Goal: Information Seeking & Learning: Learn about a topic

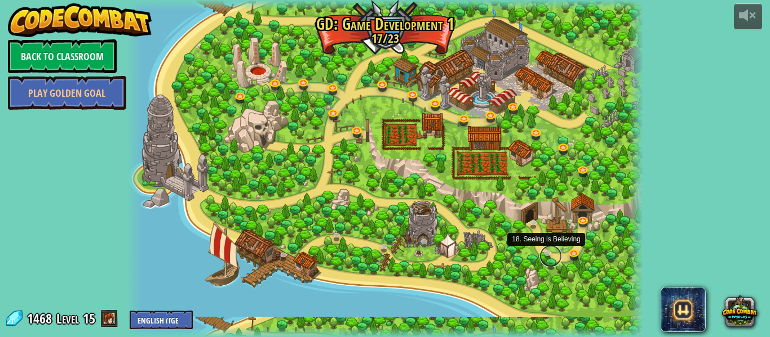
click at [545, 251] on link at bounding box center [550, 256] width 23 height 23
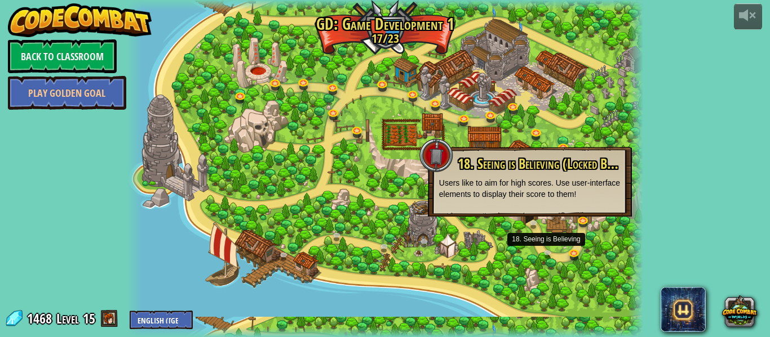
click at [527, 242] on div at bounding box center [385, 168] width 516 height 337
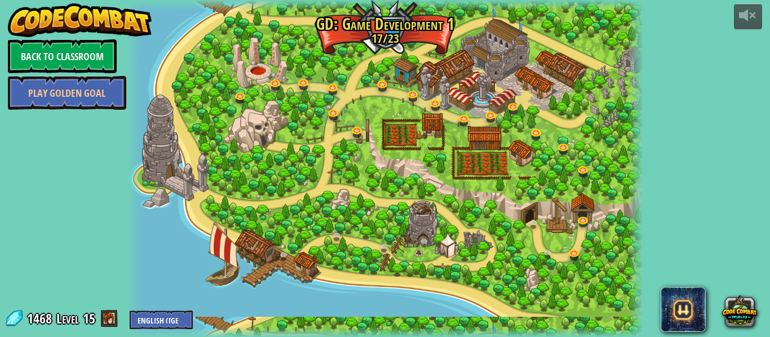
click at [114, 318] on span at bounding box center [109, 318] width 17 height 17
click at [109, 318] on span at bounding box center [109, 318] width 17 height 17
click at [35, 54] on link "Back to Classroom" at bounding box center [62, 56] width 109 height 34
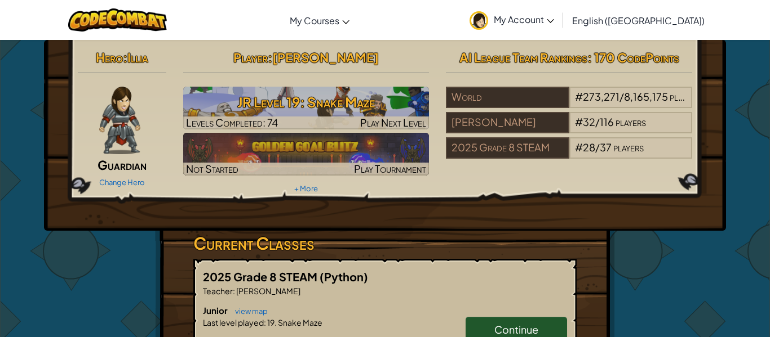
click at [488, 19] on img at bounding box center [478, 20] width 19 height 19
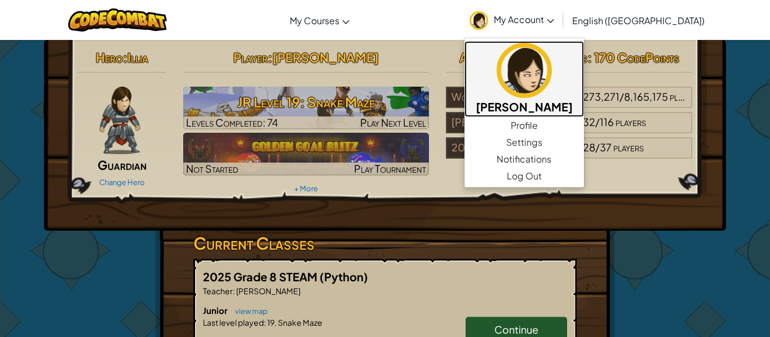
click at [552, 93] on img at bounding box center [523, 70] width 55 height 55
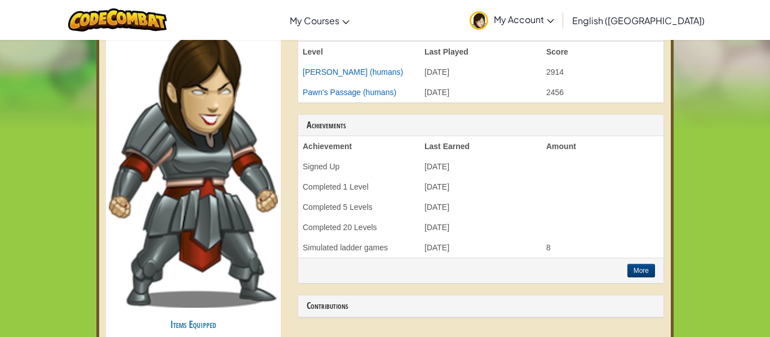
scroll to position [350, 0]
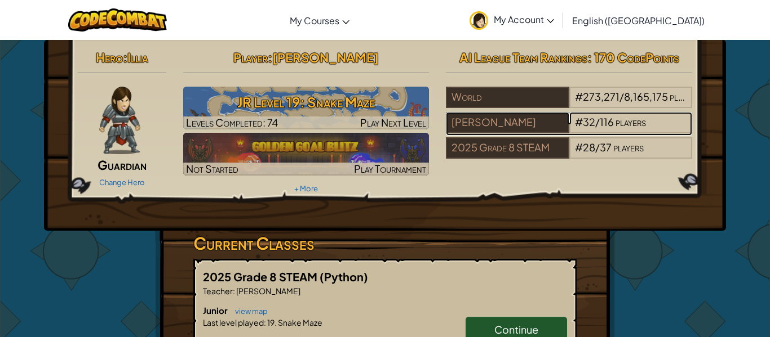
click at [462, 129] on div "[PERSON_NAME]" at bounding box center [507, 122] width 123 height 21
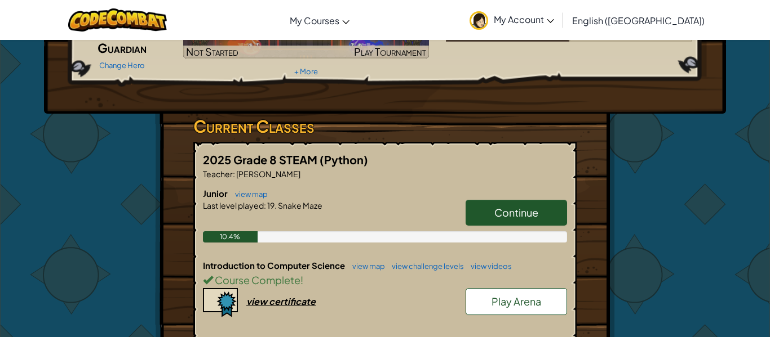
scroll to position [118, 0]
click at [372, 223] on div at bounding box center [385, 221] width 364 height 20
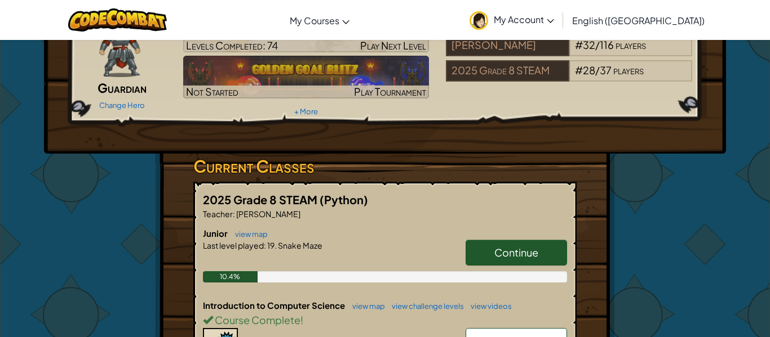
scroll to position [0, 0]
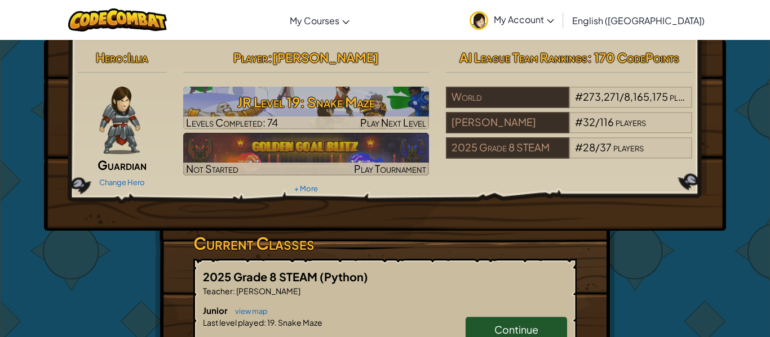
click at [540, 320] on link "Continue" at bounding box center [515, 330] width 101 height 26
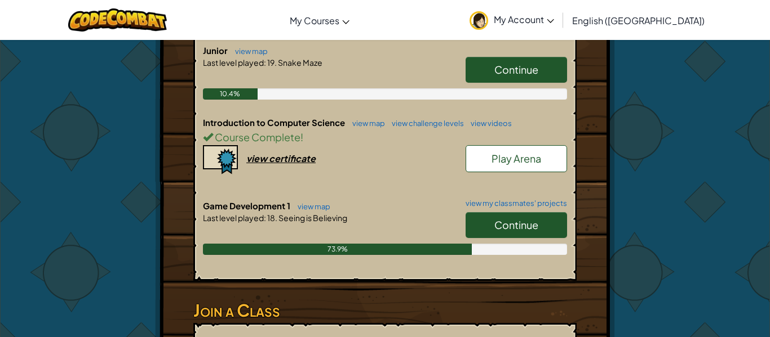
scroll to position [261, 0]
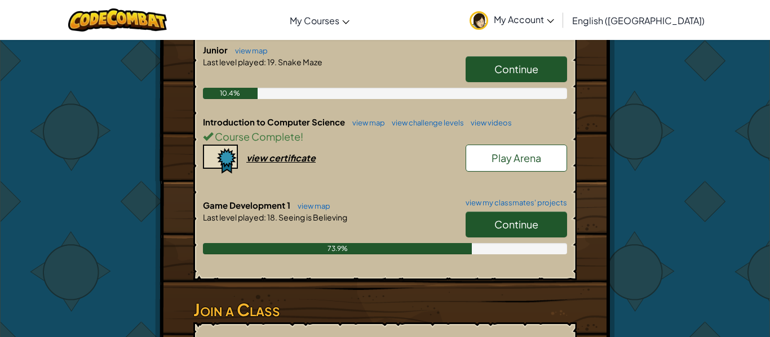
click at [519, 242] on div "Continue" at bounding box center [510, 228] width 113 height 32
click at [530, 233] on link "Continue" at bounding box center [515, 225] width 101 height 26
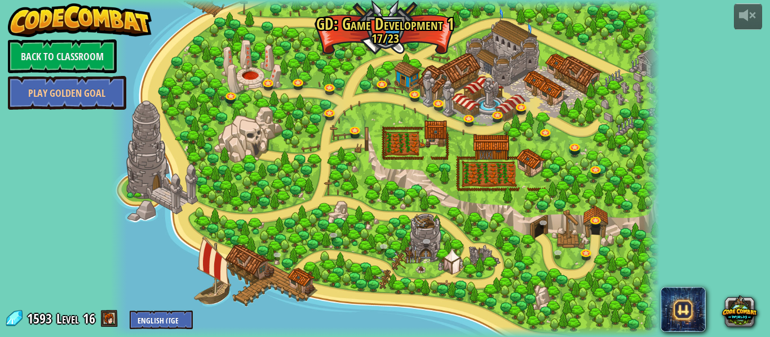
click at [769, 89] on div "powered by Back to Classroom Play Golden Goal 3. Hero's Journey Spawn a player,…" at bounding box center [385, 168] width 770 height 337
